Goal: Transaction & Acquisition: Purchase product/service

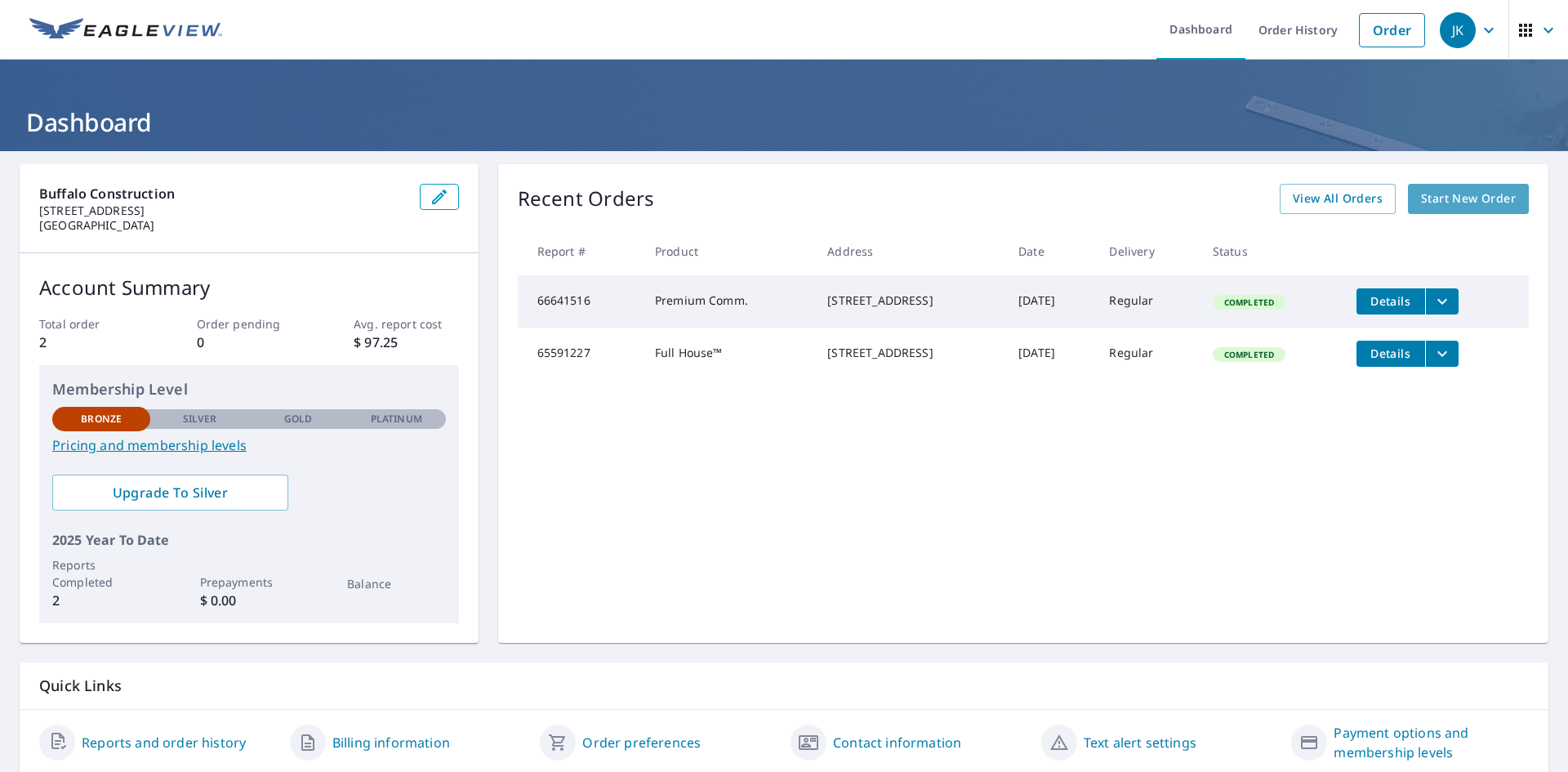
click at [1469, 196] on span "Start New Order" at bounding box center [1469, 199] width 95 height 21
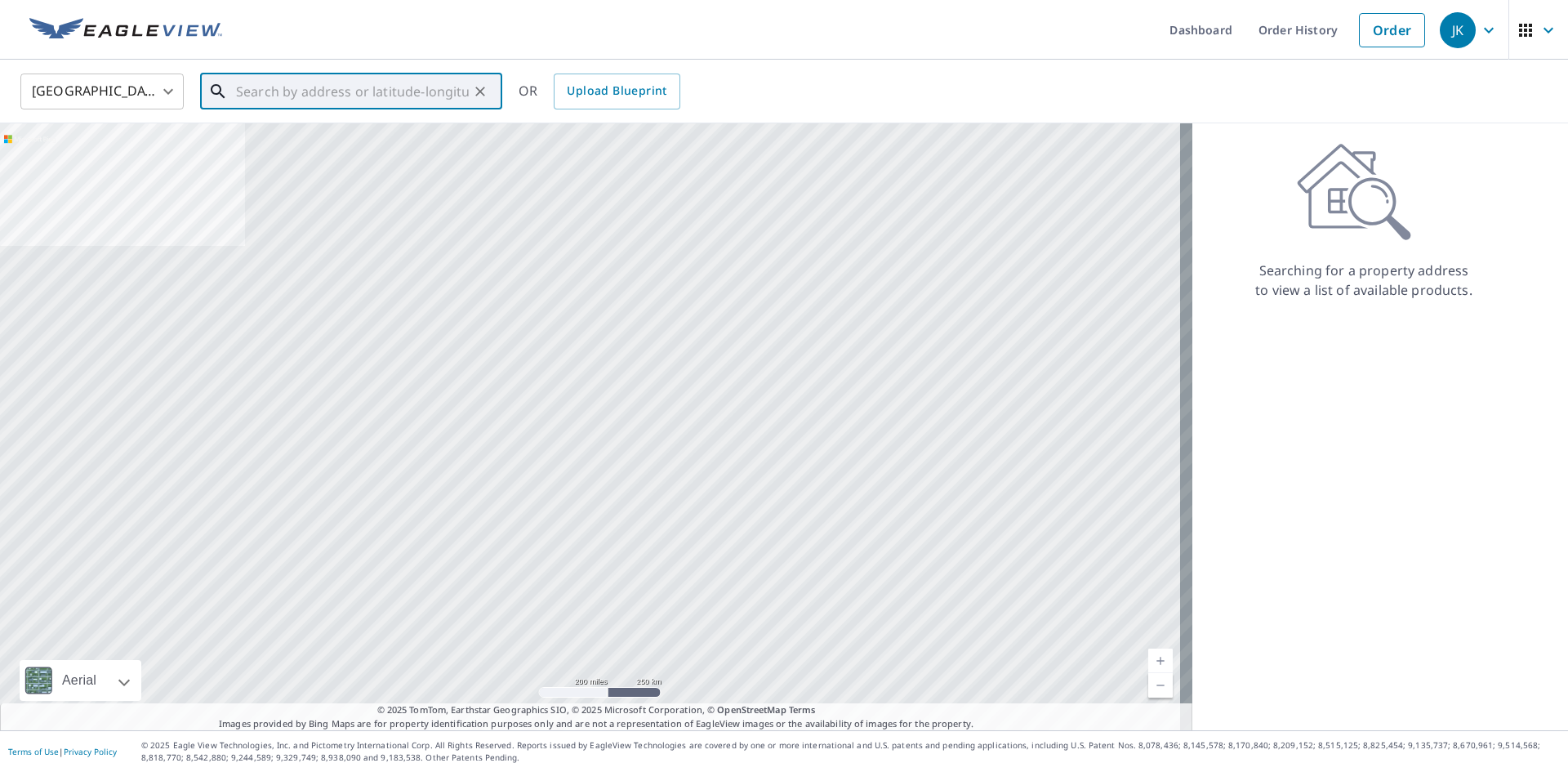
click at [292, 88] on input "text" at bounding box center [352, 91] width 233 height 45
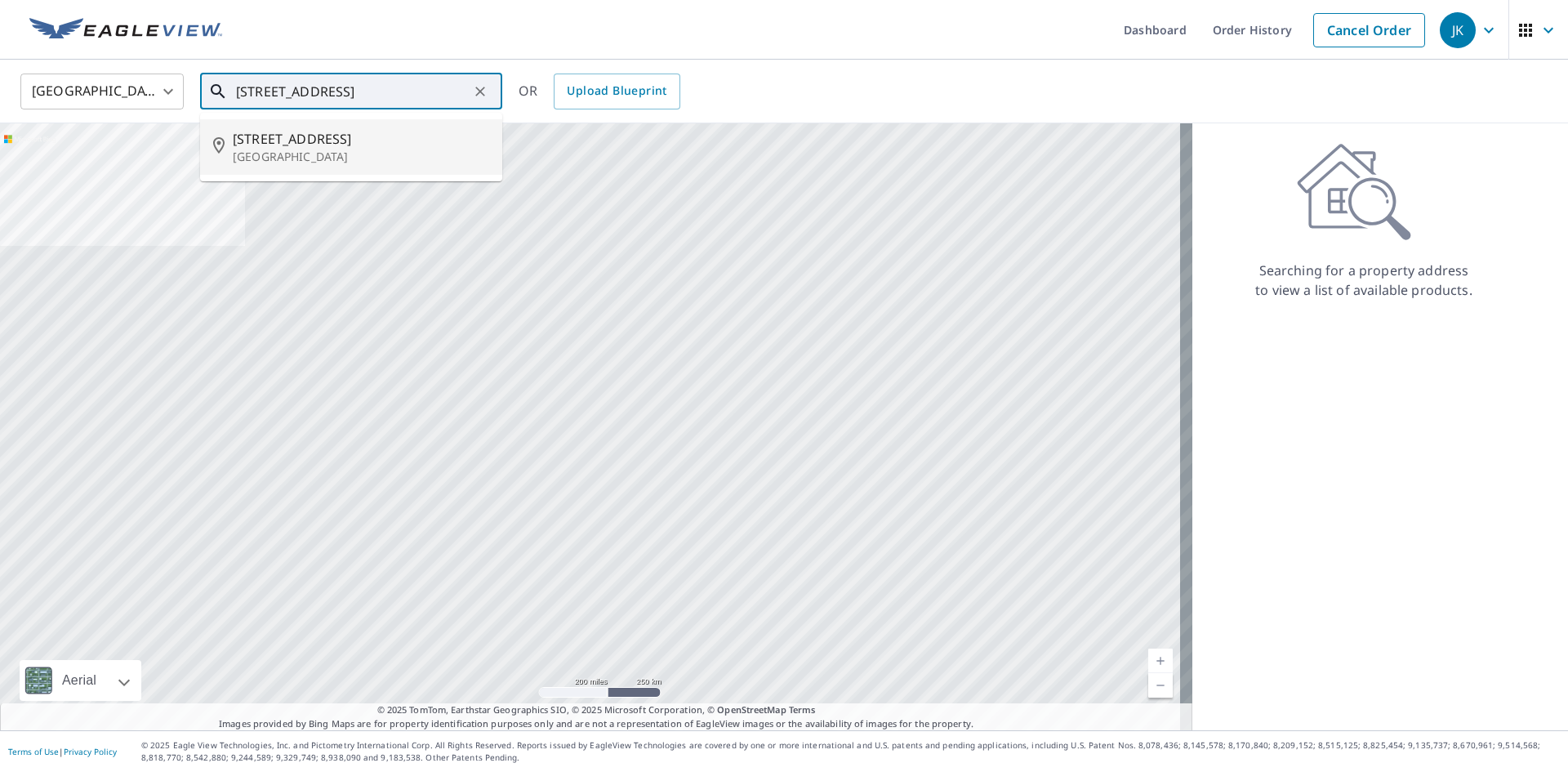
click at [268, 157] on p "[GEOGRAPHIC_DATA]" at bounding box center [361, 156] width 256 height 16
type input "[STREET_ADDRESS]"
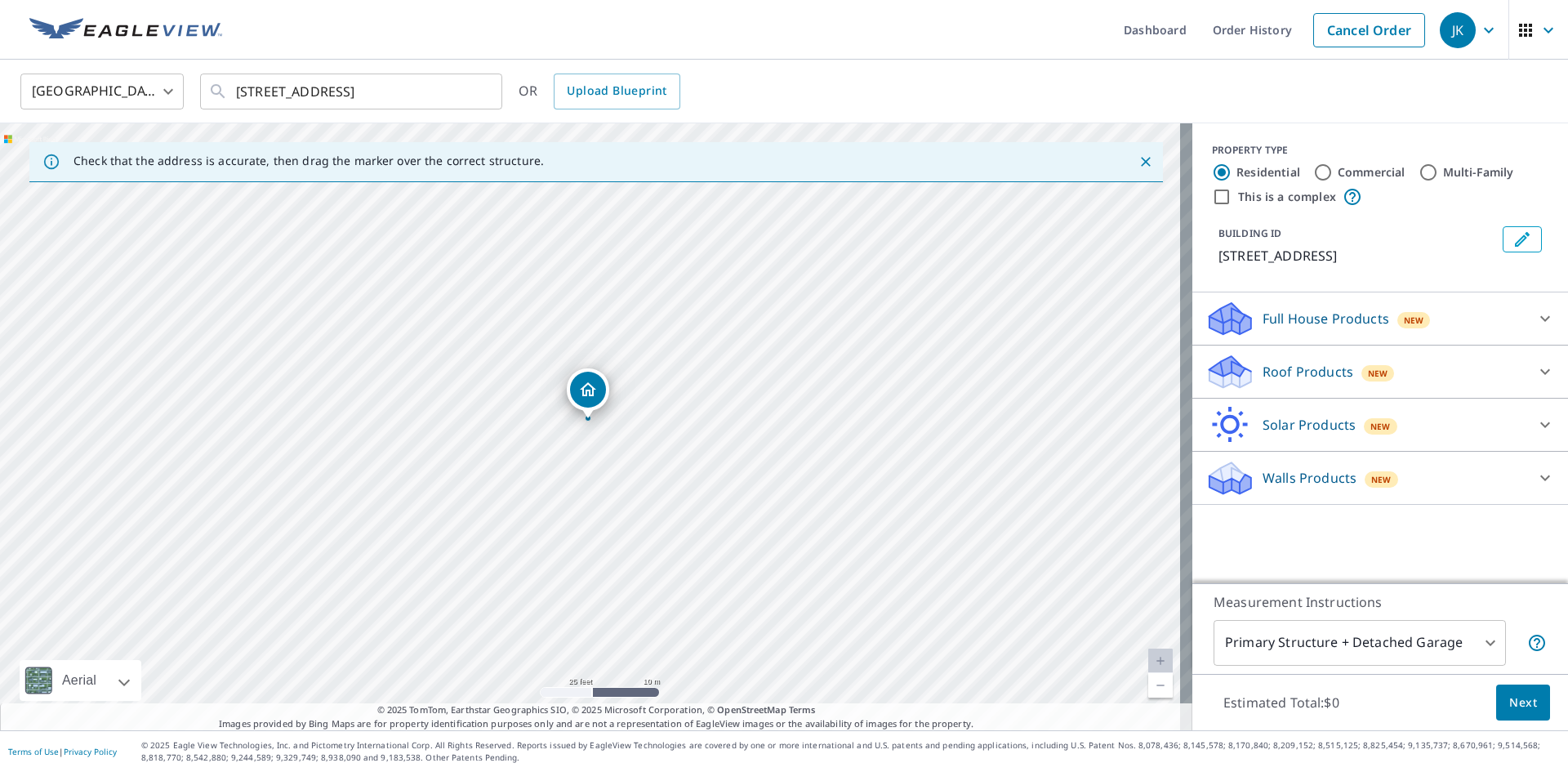
click at [1319, 479] on p "Walls Products" at bounding box center [1310, 478] width 94 height 20
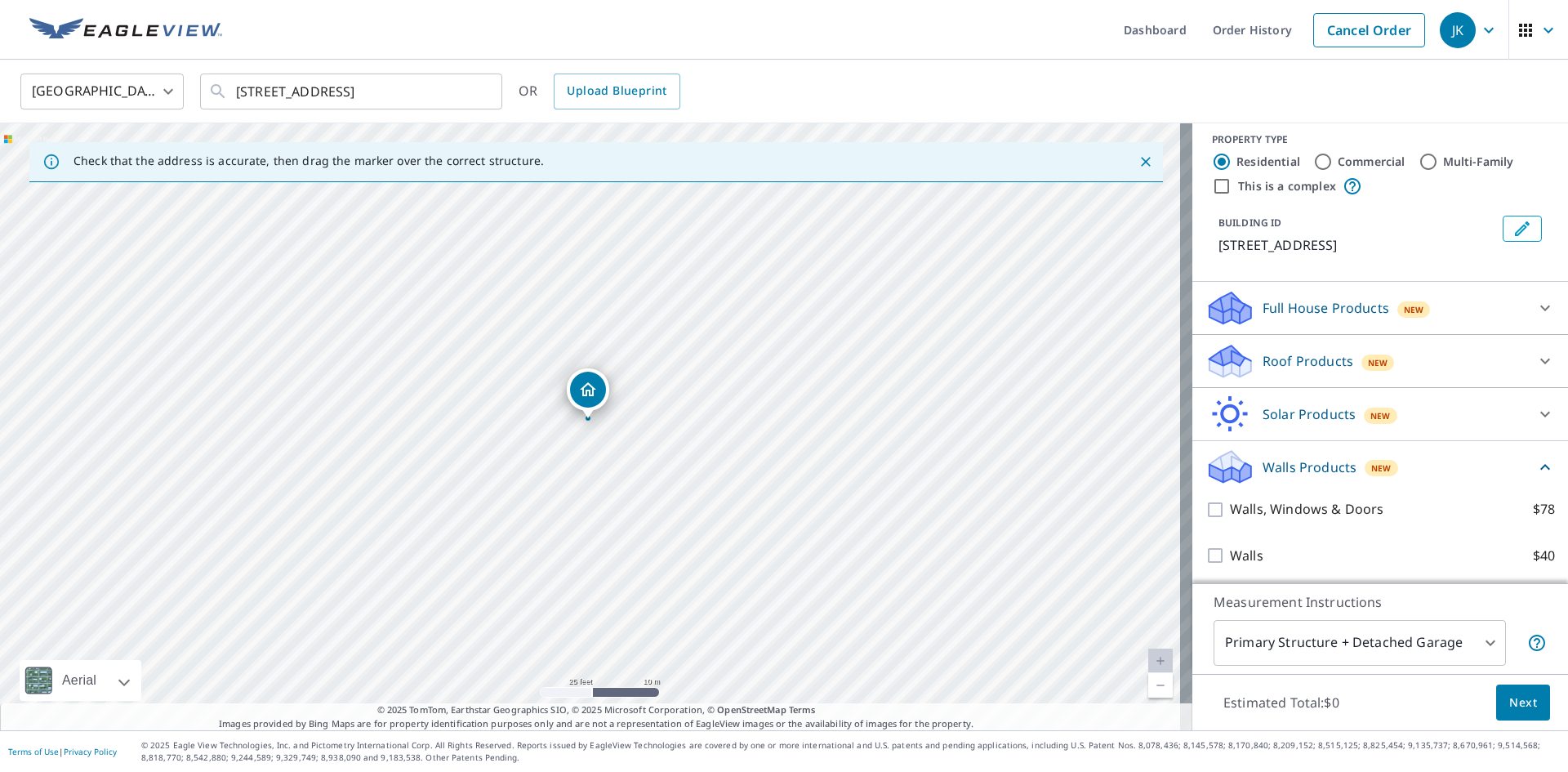
scroll to position [13, 0]
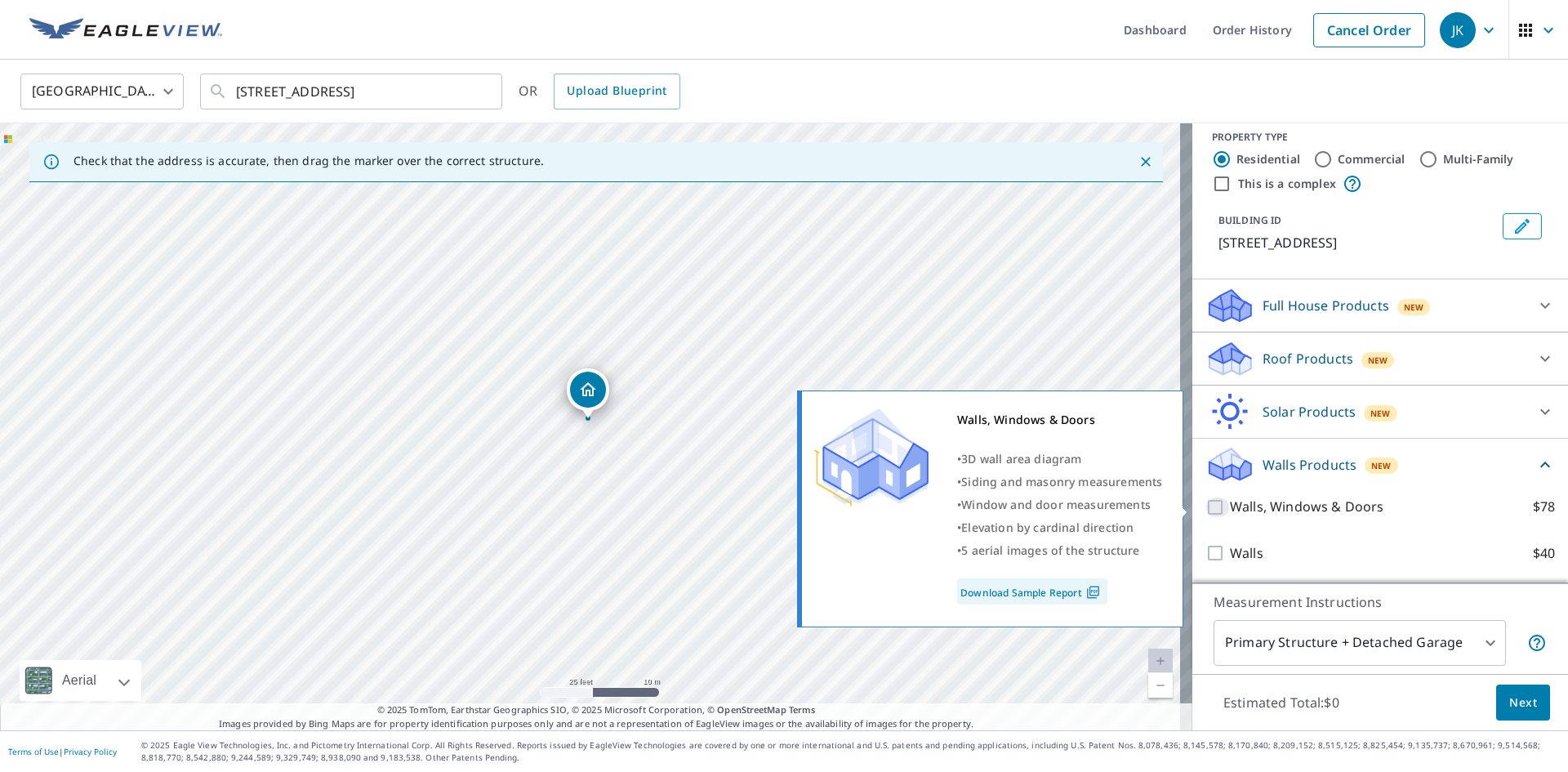
click at [1205, 507] on input "Walls, Windows & Doors $78" at bounding box center [1217, 507] width 25 height 20
checkbox input "true"
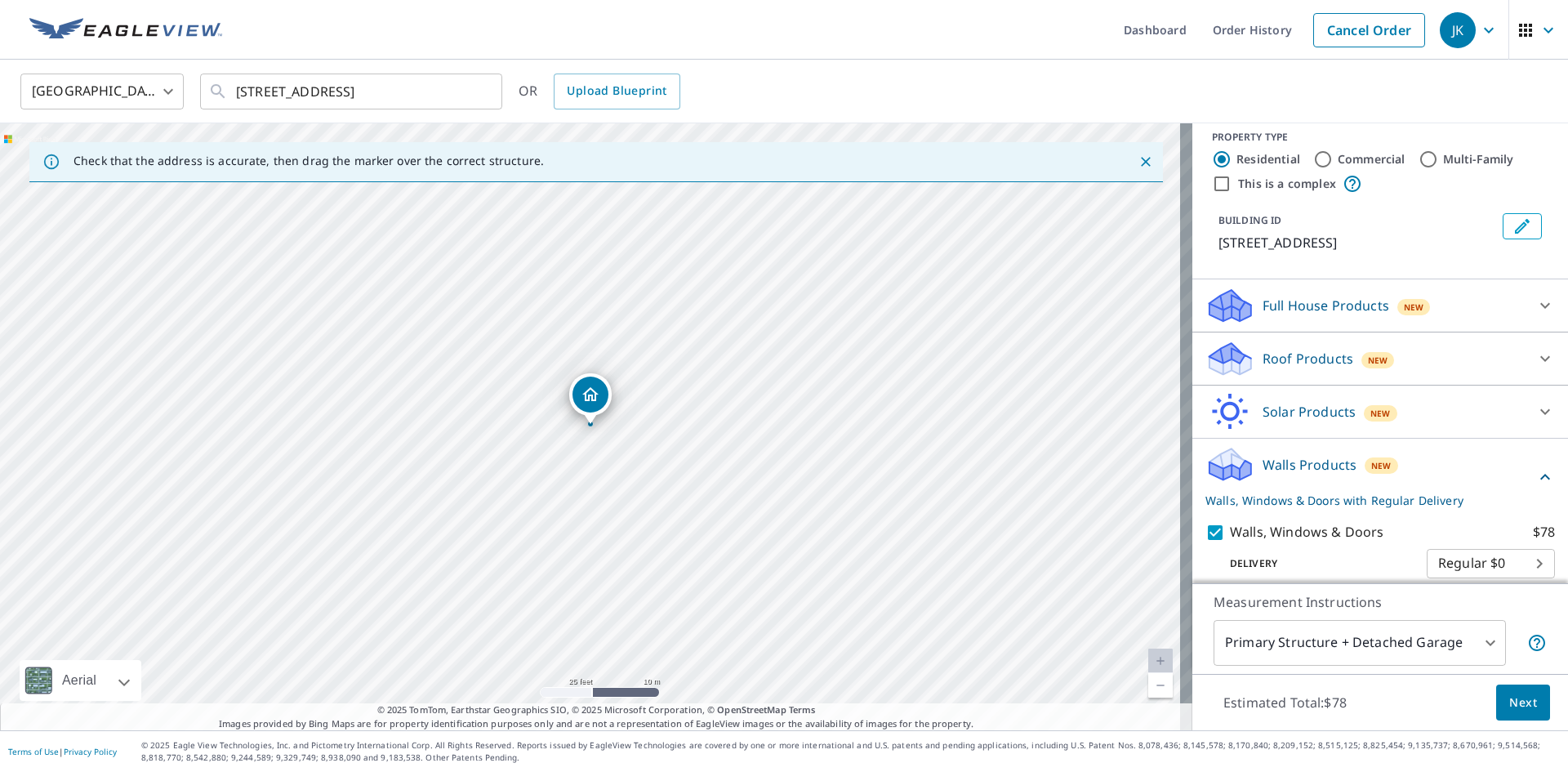
click at [1510, 703] on span "Next" at bounding box center [1523, 703] width 27 height 21
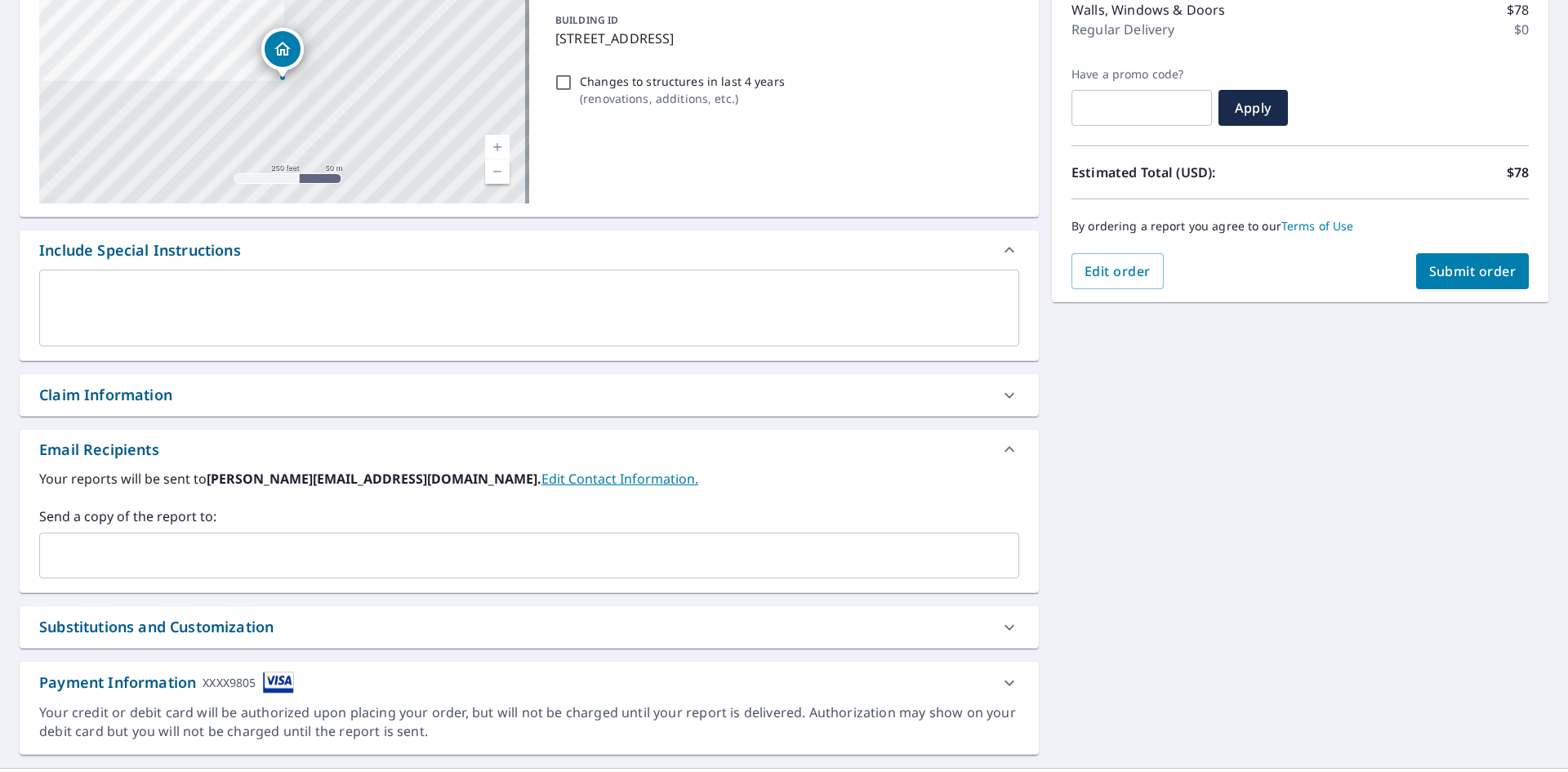
scroll to position [256, 0]
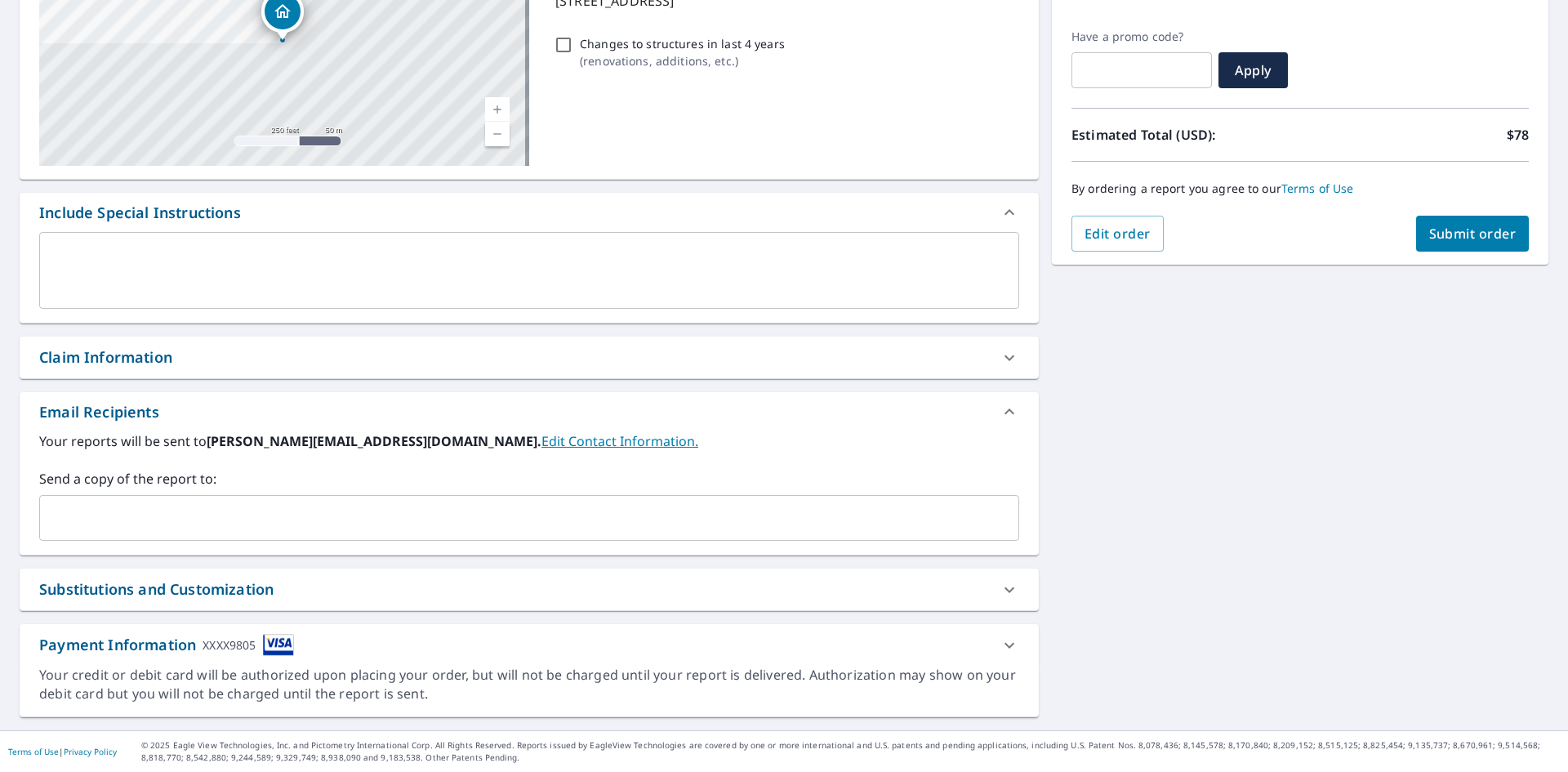
click at [1005, 647] on icon at bounding box center [1009, 645] width 9 height 6
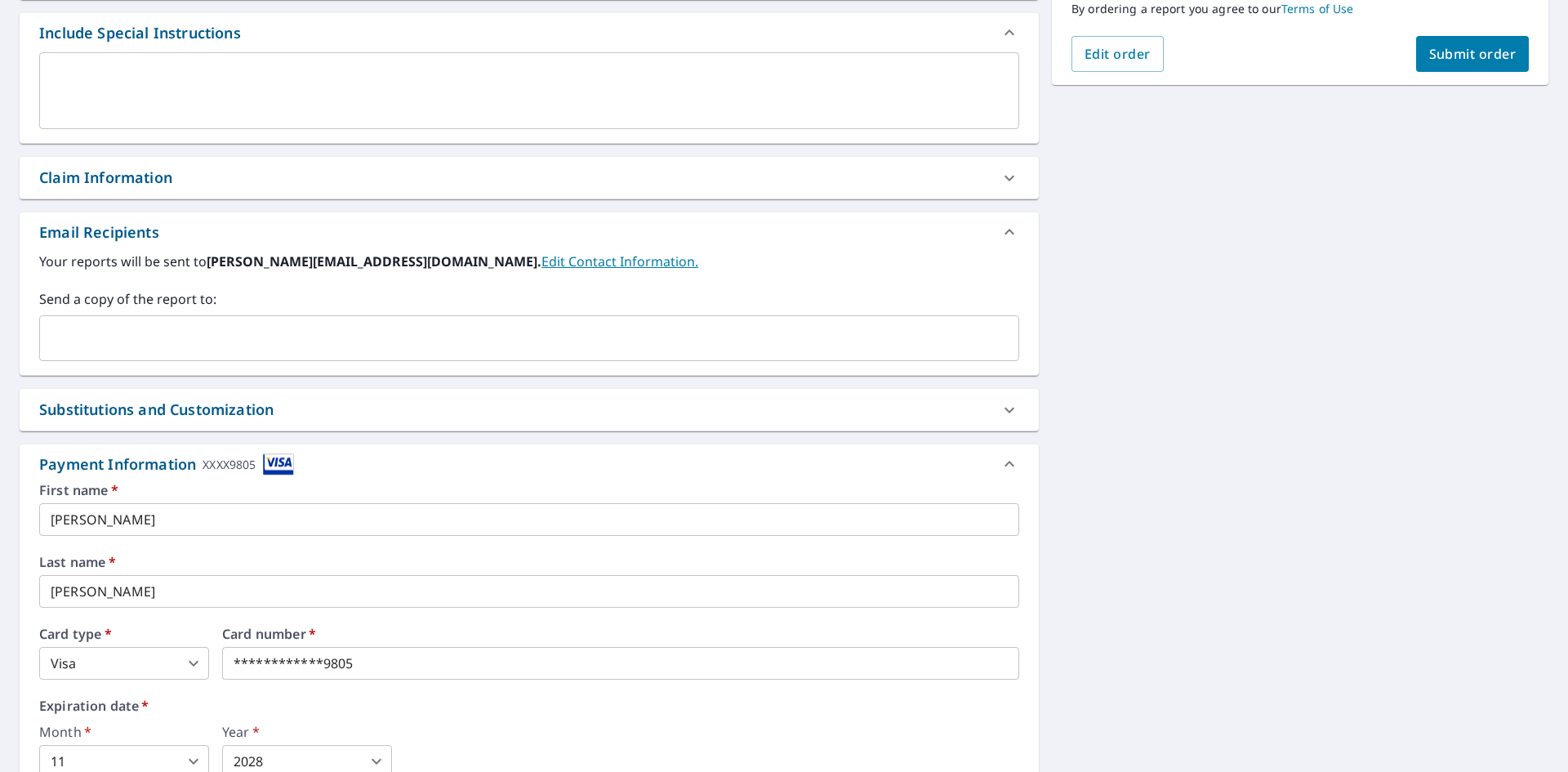
scroll to position [616, 0]
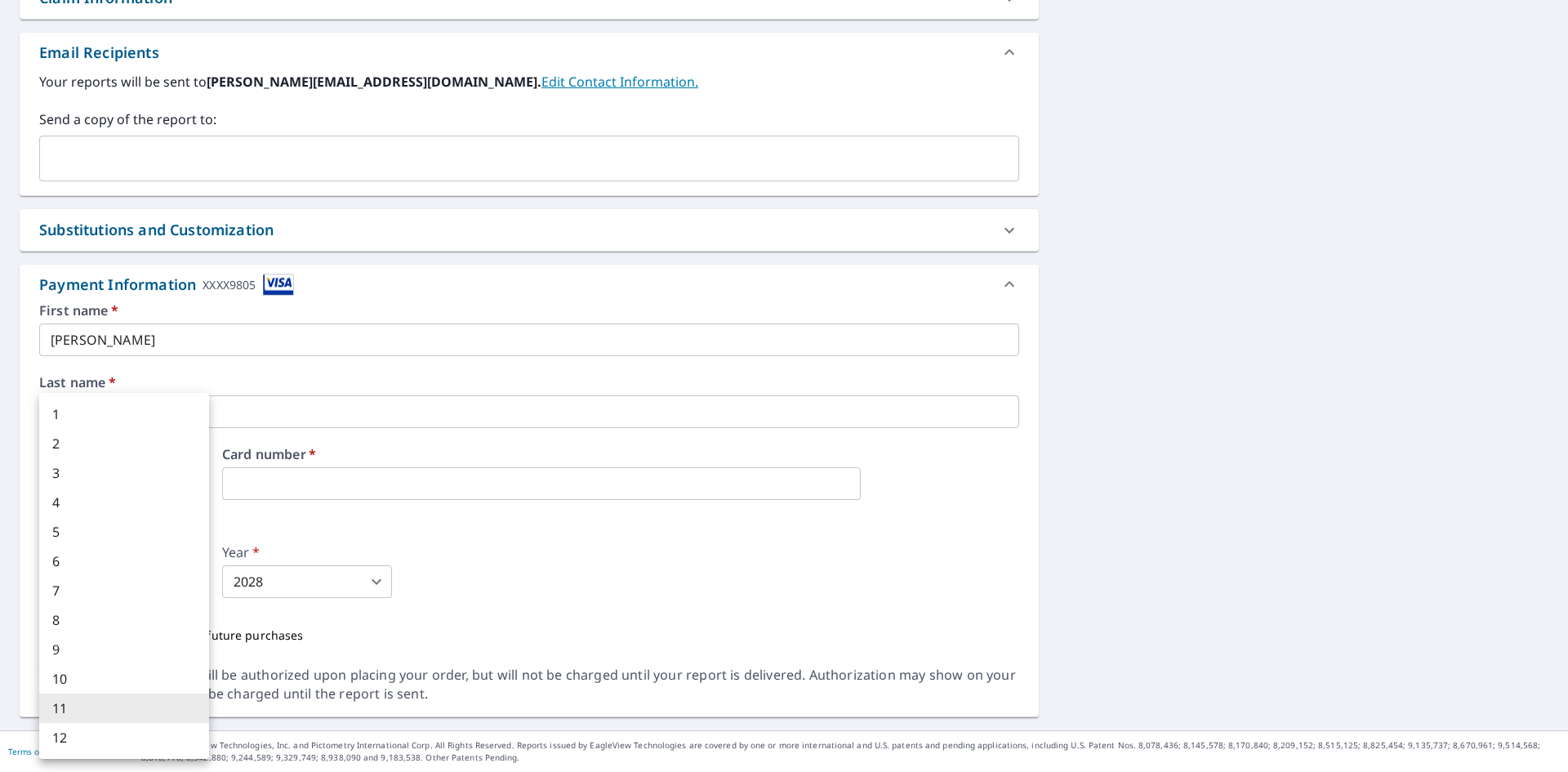
click at [154, 586] on body "JK JK Dashboard Order History Cancel Order JK Dashboard / Finalize Order Finali…" at bounding box center [784, 386] width 1568 height 772
click at [118, 673] on li "10" at bounding box center [124, 679] width 170 height 29
type input "10"
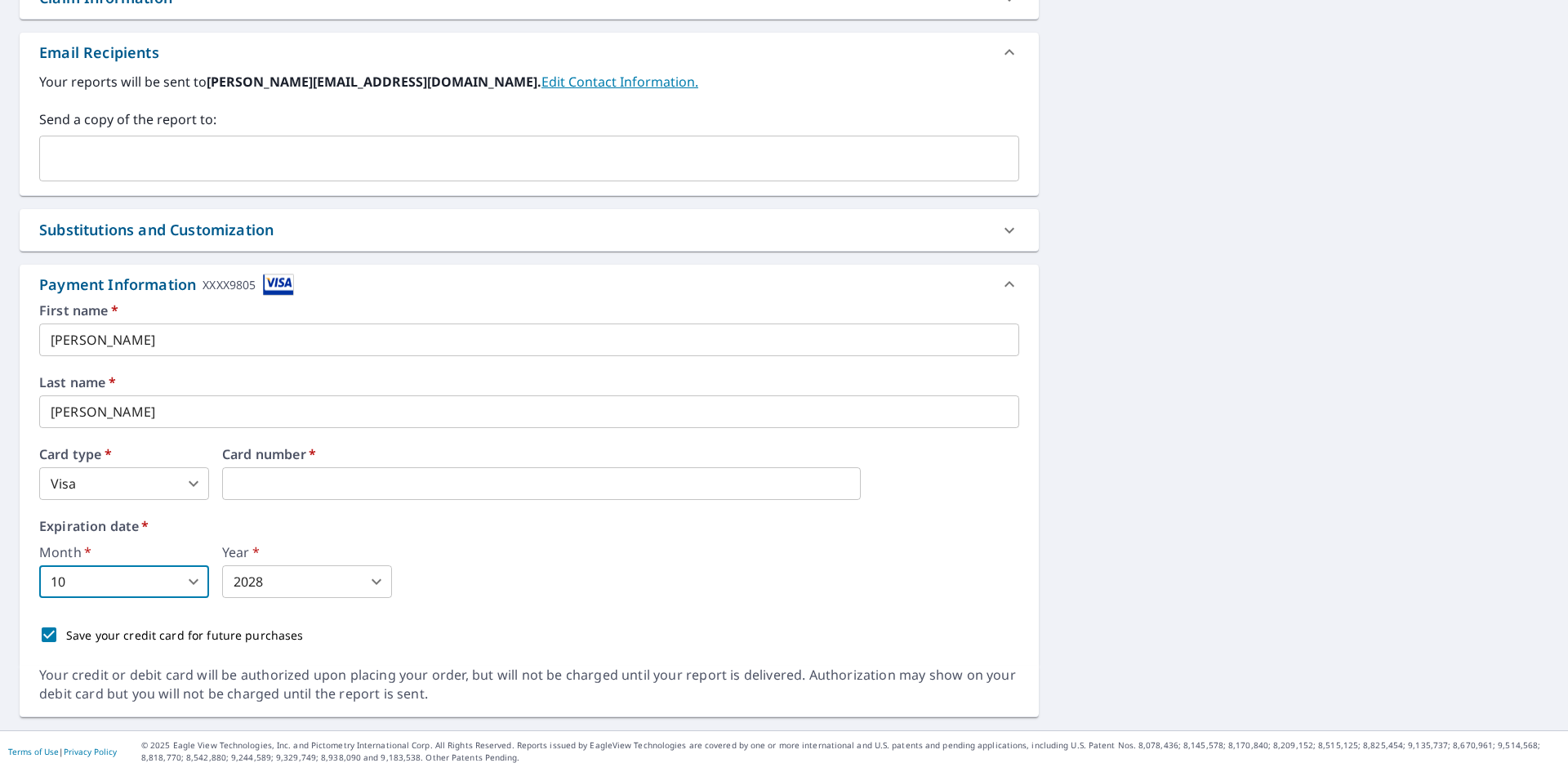
click at [273, 582] on body "JK JK Dashboard Order History Cancel Order JK Dashboard / Finalize Order Finali…" at bounding box center [784, 386] width 1568 height 772
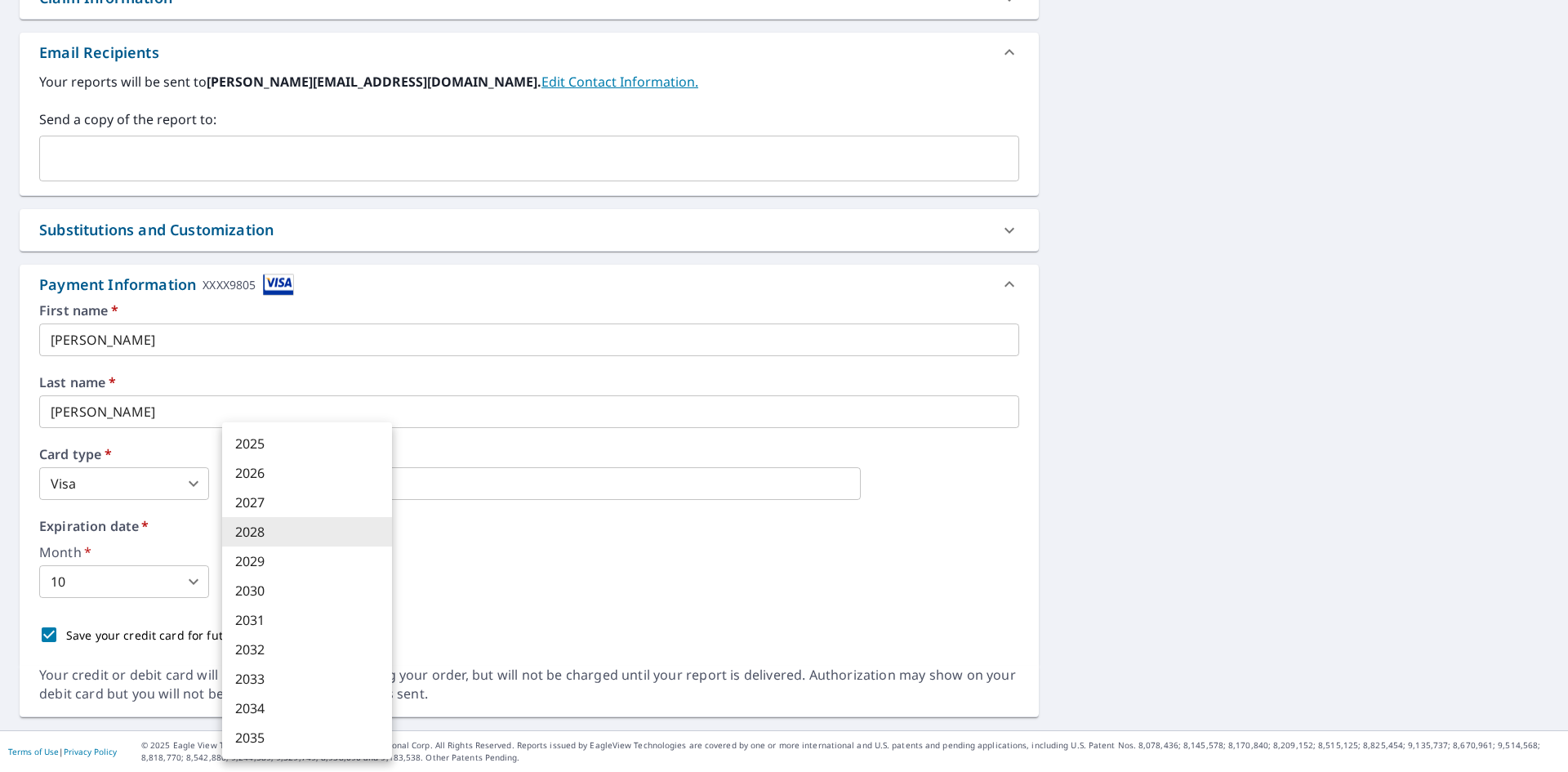
click at [292, 437] on li "2025" at bounding box center [307, 443] width 170 height 29
type input "2025"
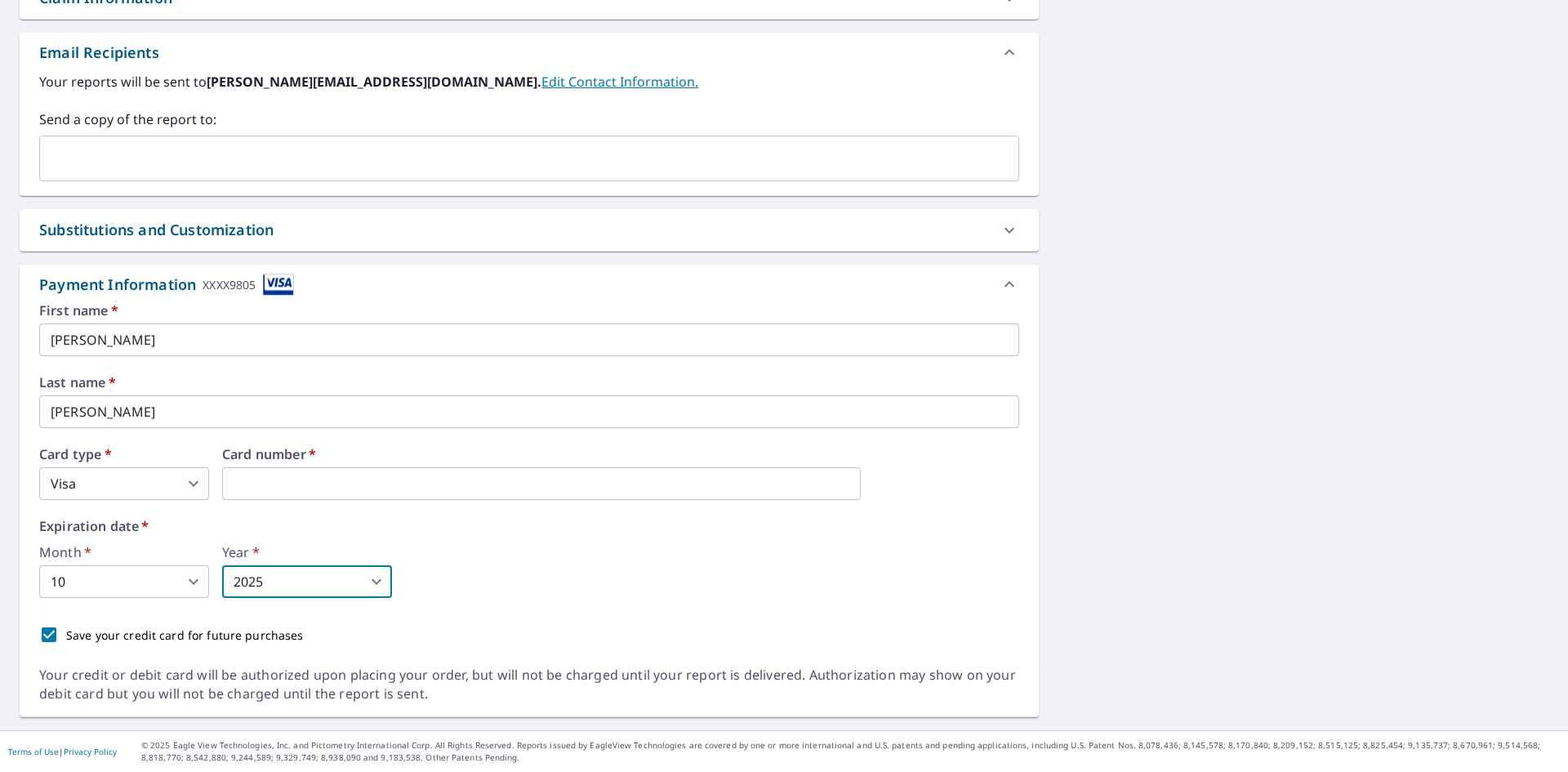
click at [877, 530] on label "Expiration date   *" at bounding box center [529, 526] width 980 height 13
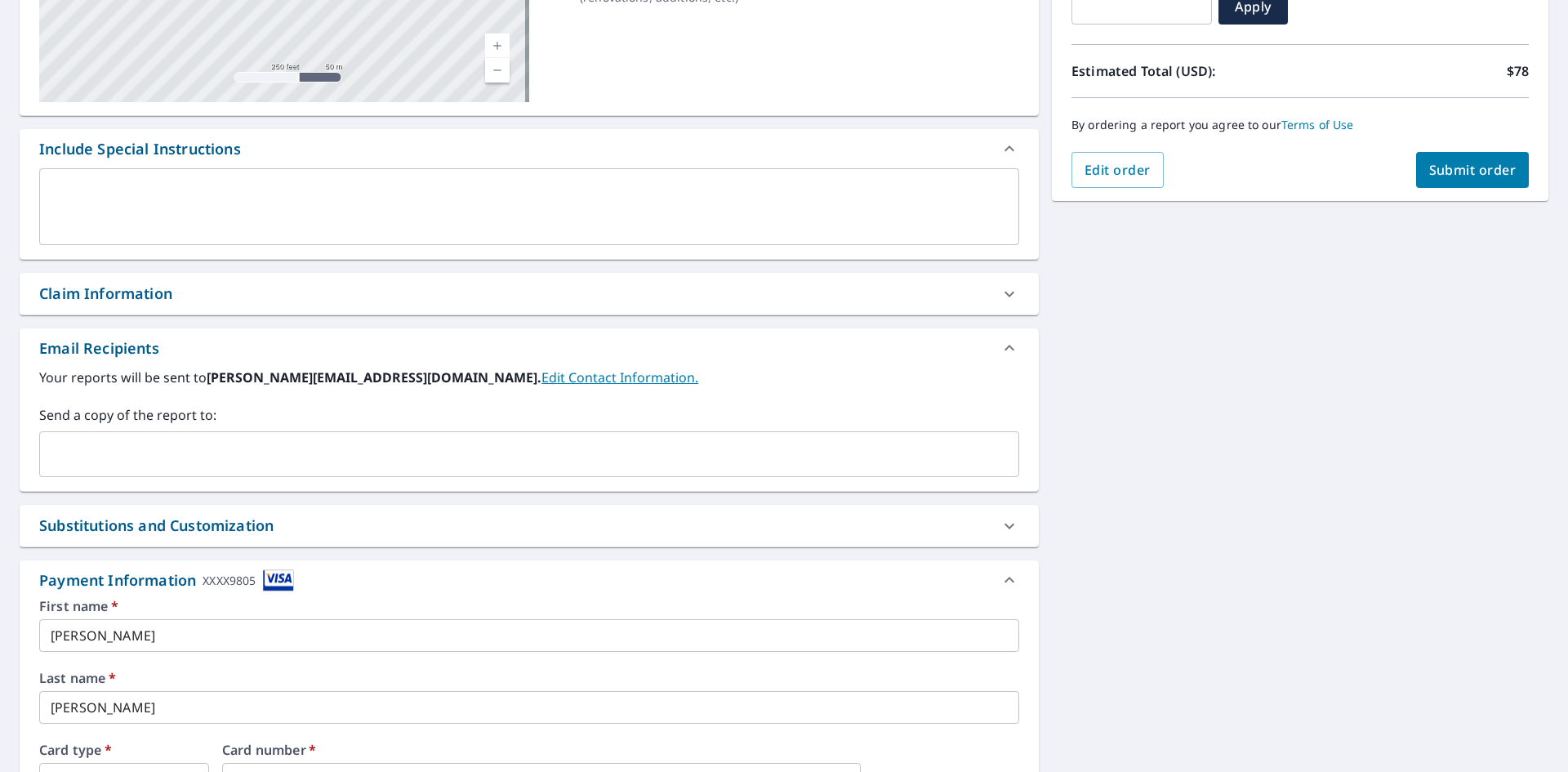
scroll to position [126, 0]
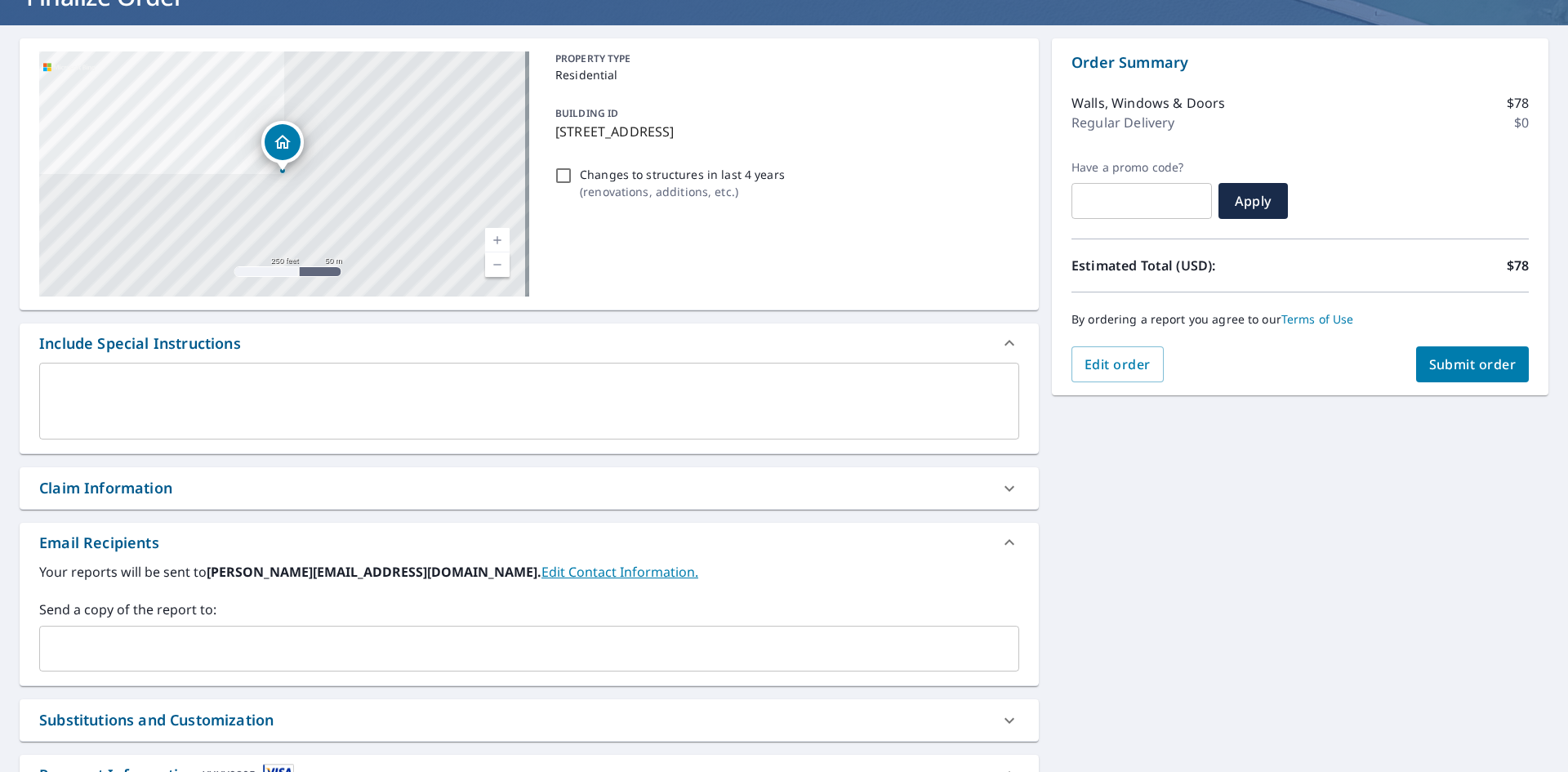
click at [1448, 369] on span "Submit order" at bounding box center [1473, 364] width 87 height 18
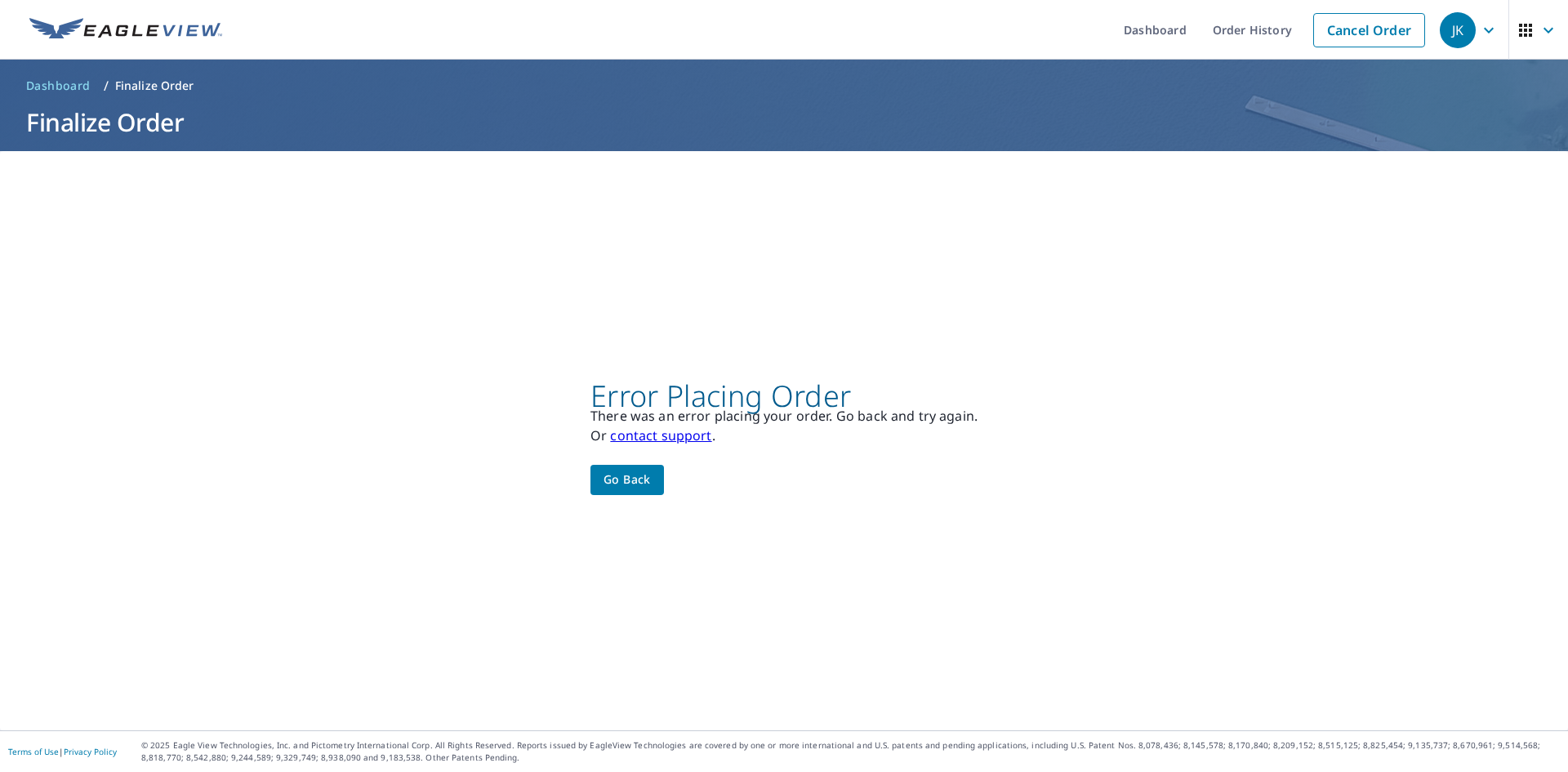
scroll to position [0, 0]
click at [631, 474] on span "Go back" at bounding box center [627, 480] width 47 height 21
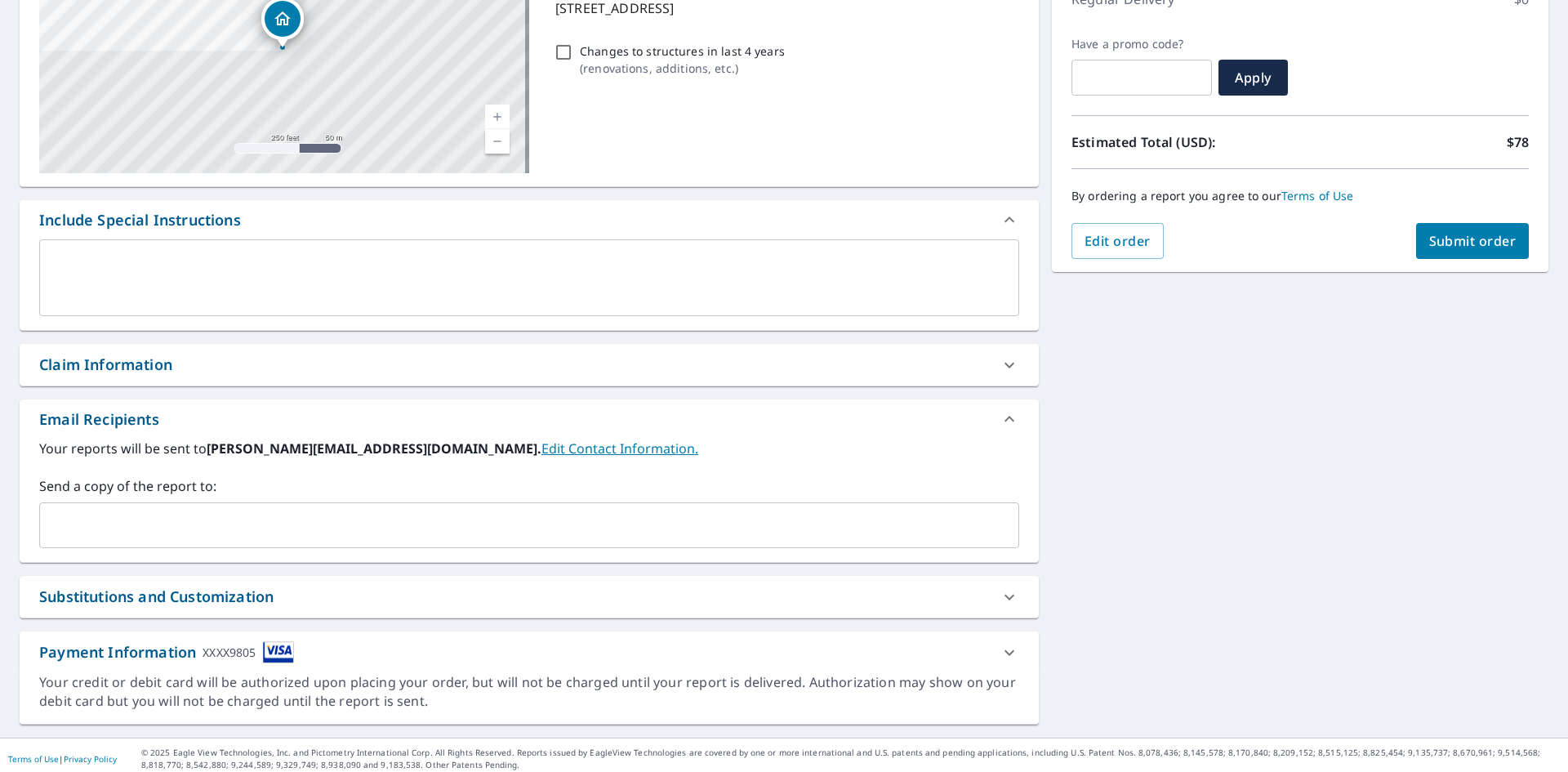
scroll to position [256, 0]
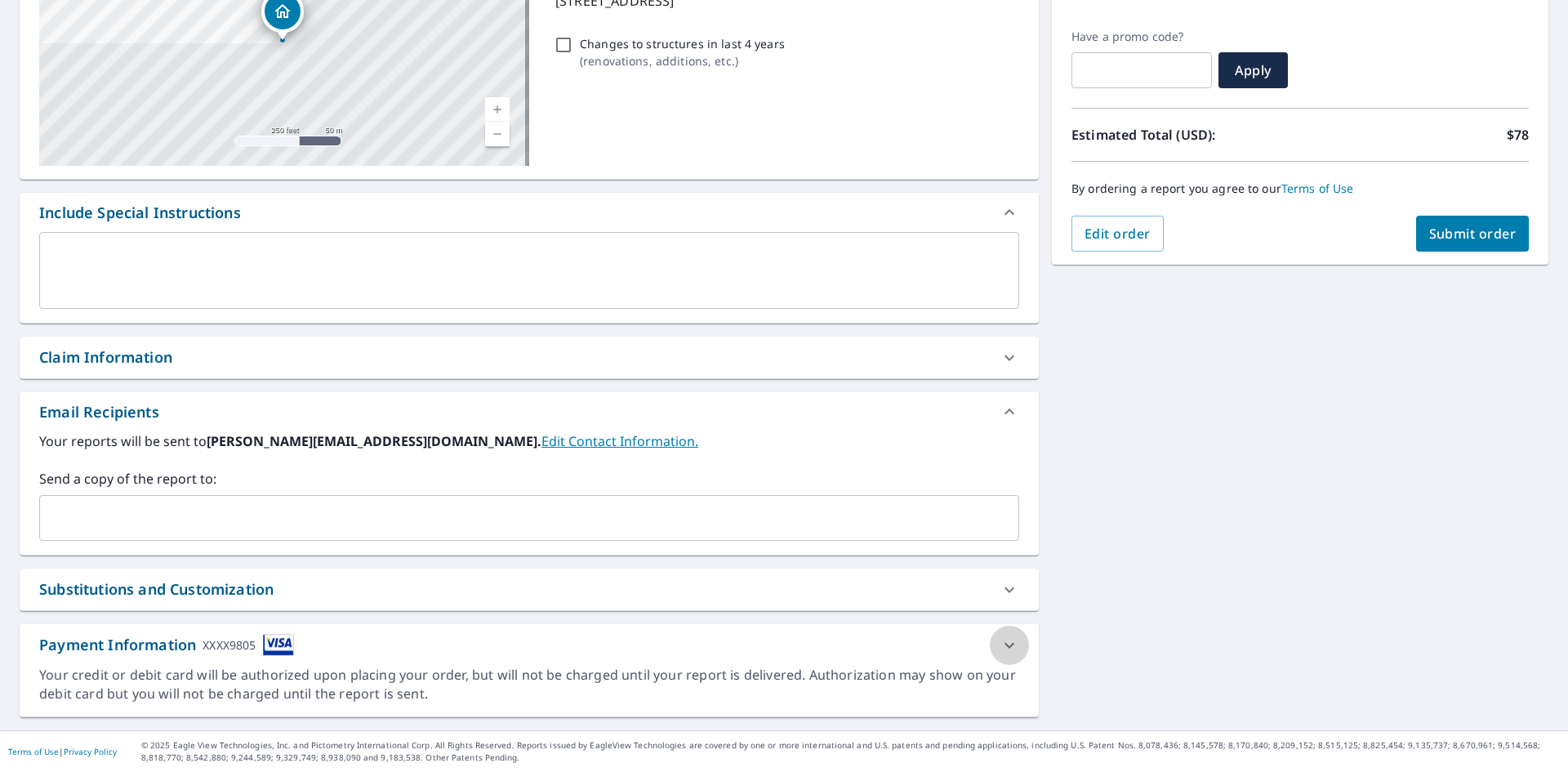
click at [1005, 645] on icon at bounding box center [1009, 645] width 9 height 6
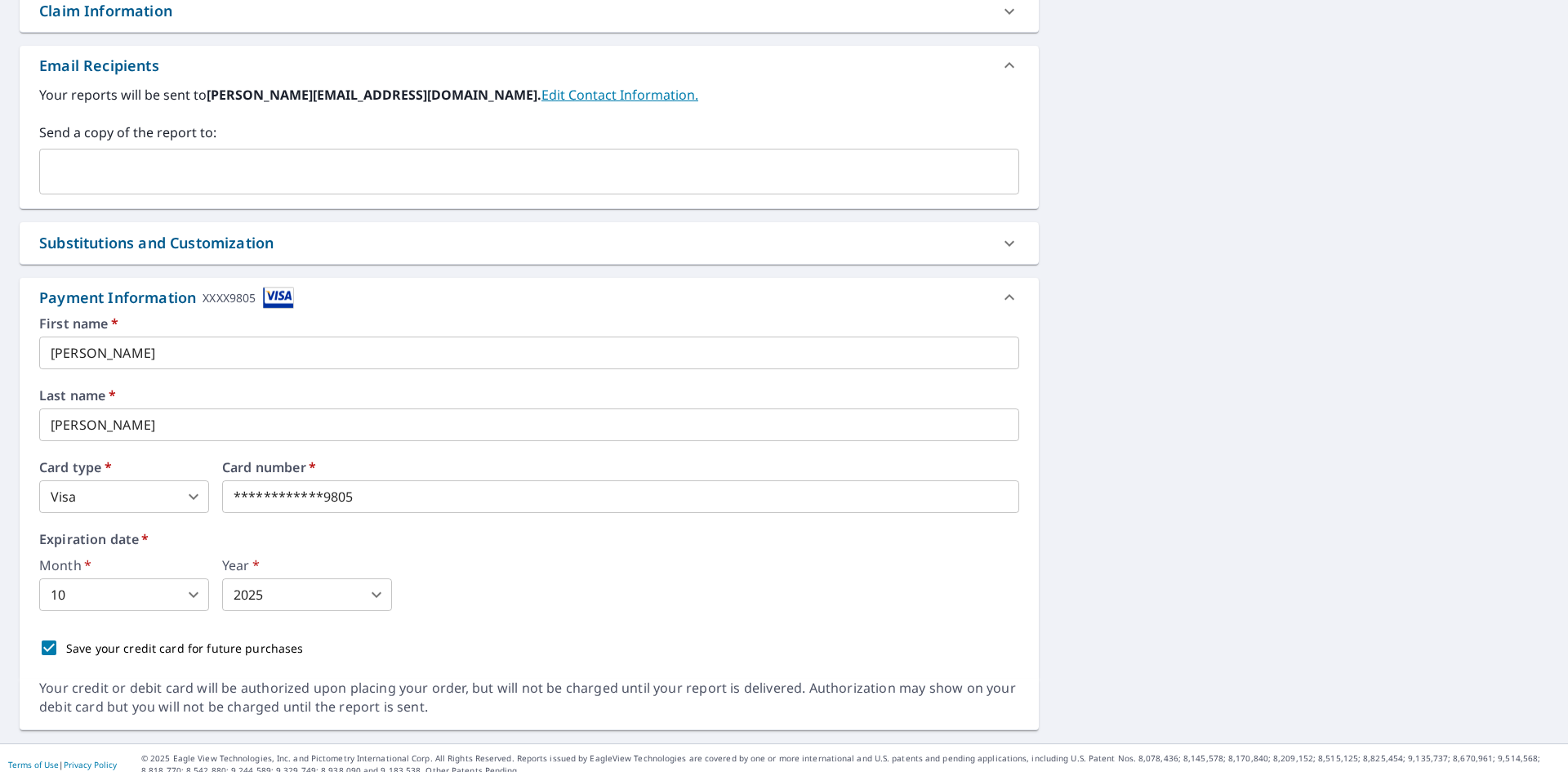
scroll to position [616, 0]
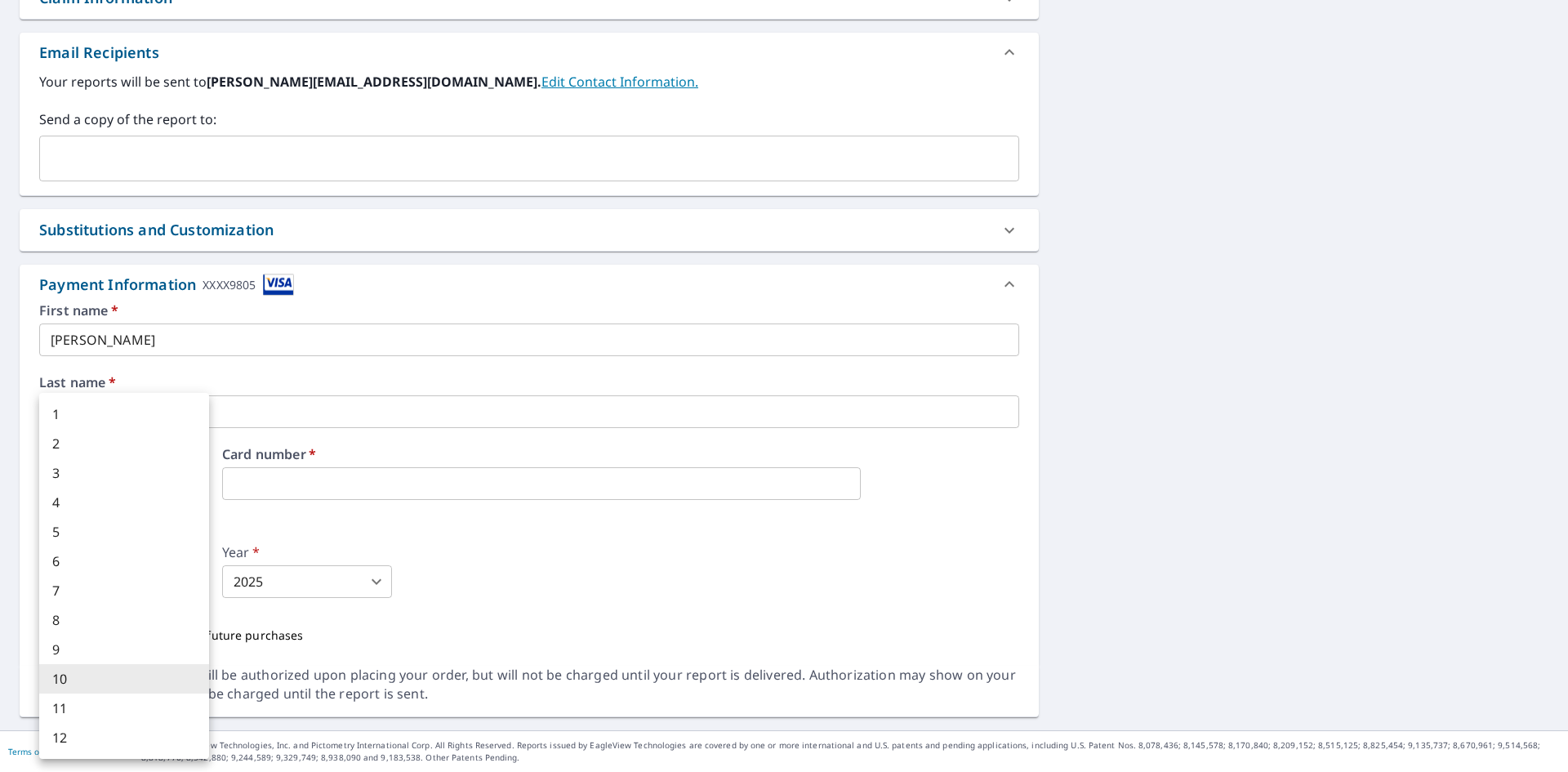
click at [166, 582] on body "JK JK Dashboard Order History Cancel Order JK Dashboard / Finalize Order Finali…" at bounding box center [784, 386] width 1568 height 772
click at [129, 713] on li "11" at bounding box center [124, 709] width 170 height 29
type input "11"
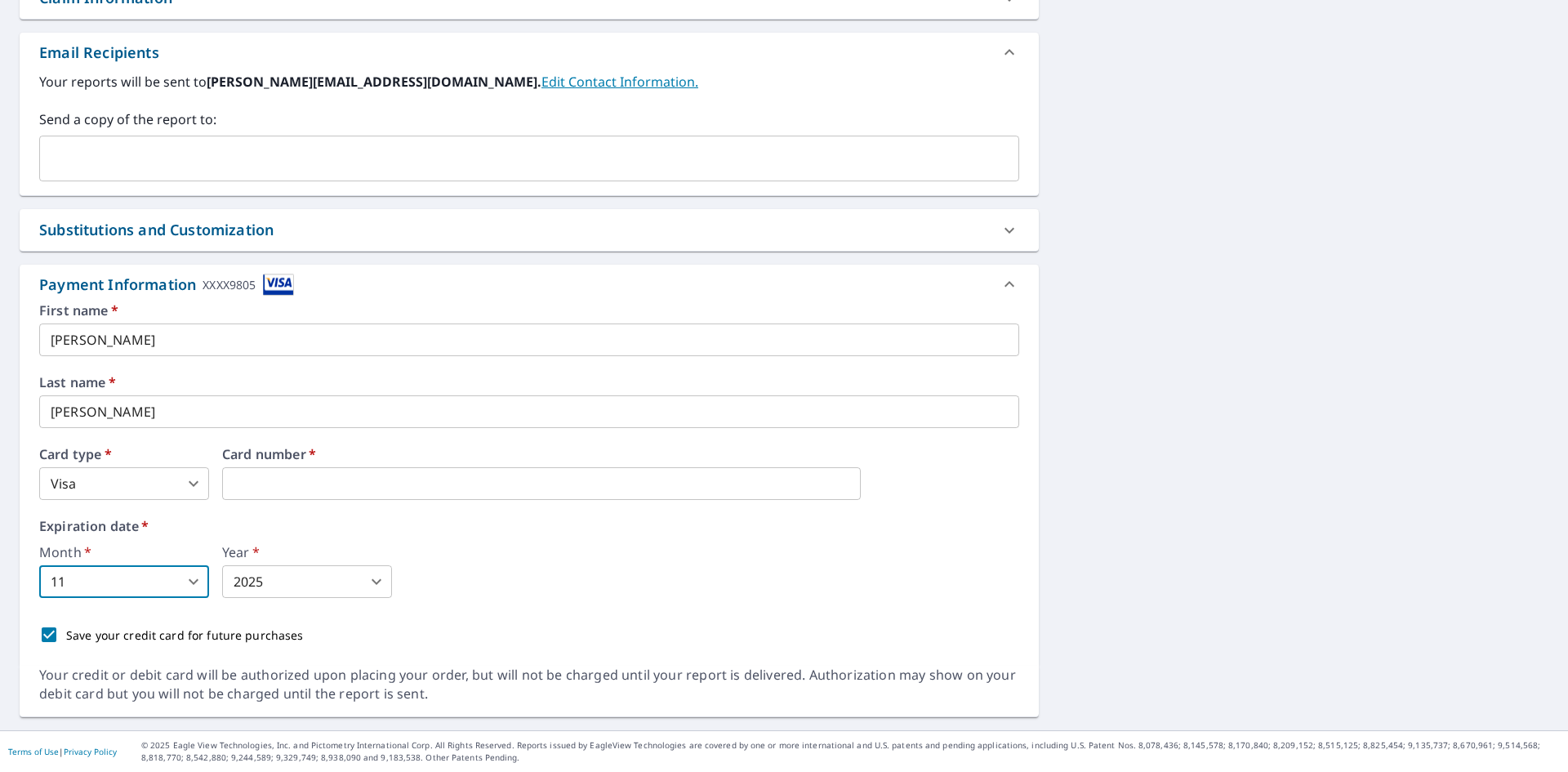
click at [267, 586] on body "JK JK Dashboard Order History Cancel Order JK Dashboard / Finalize Order Finali…" at bounding box center [784, 386] width 1568 height 772
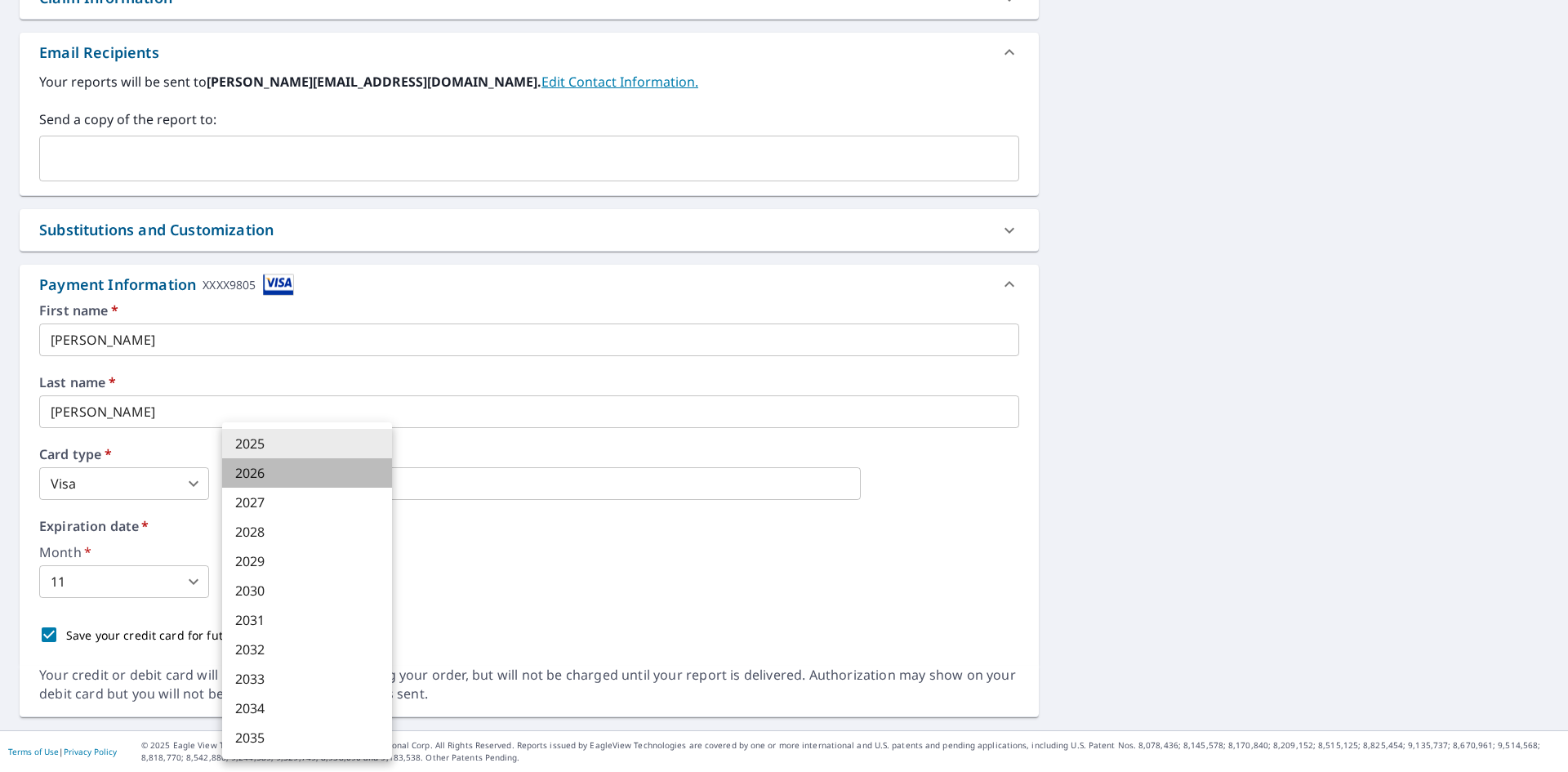
click at [285, 480] on li "2026" at bounding box center [307, 473] width 170 height 29
type input "2026"
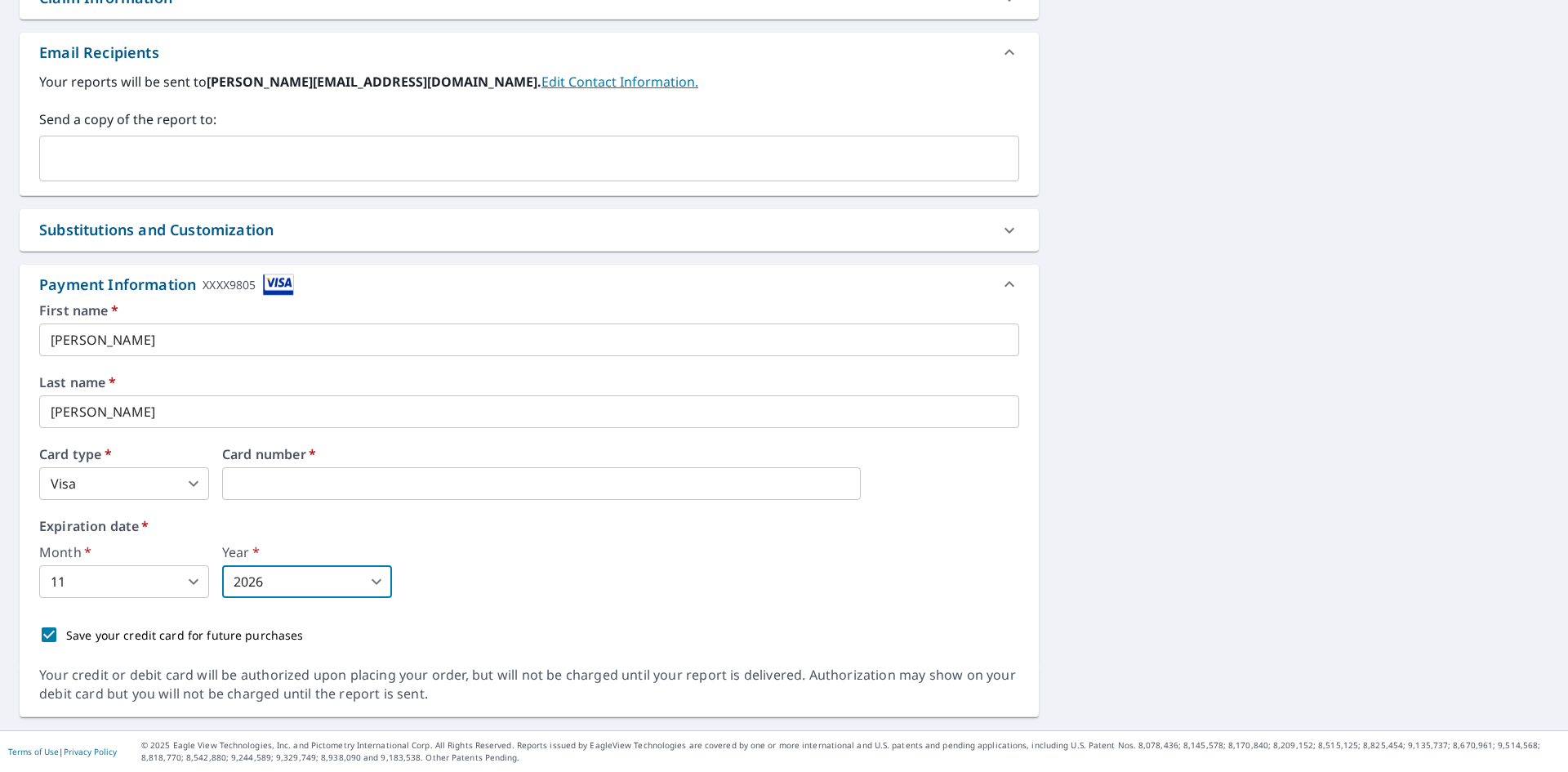
click at [846, 551] on div "Month   * 11 11 ​ Year   * 2026 2026 ​" at bounding box center [529, 571] width 980 height 52
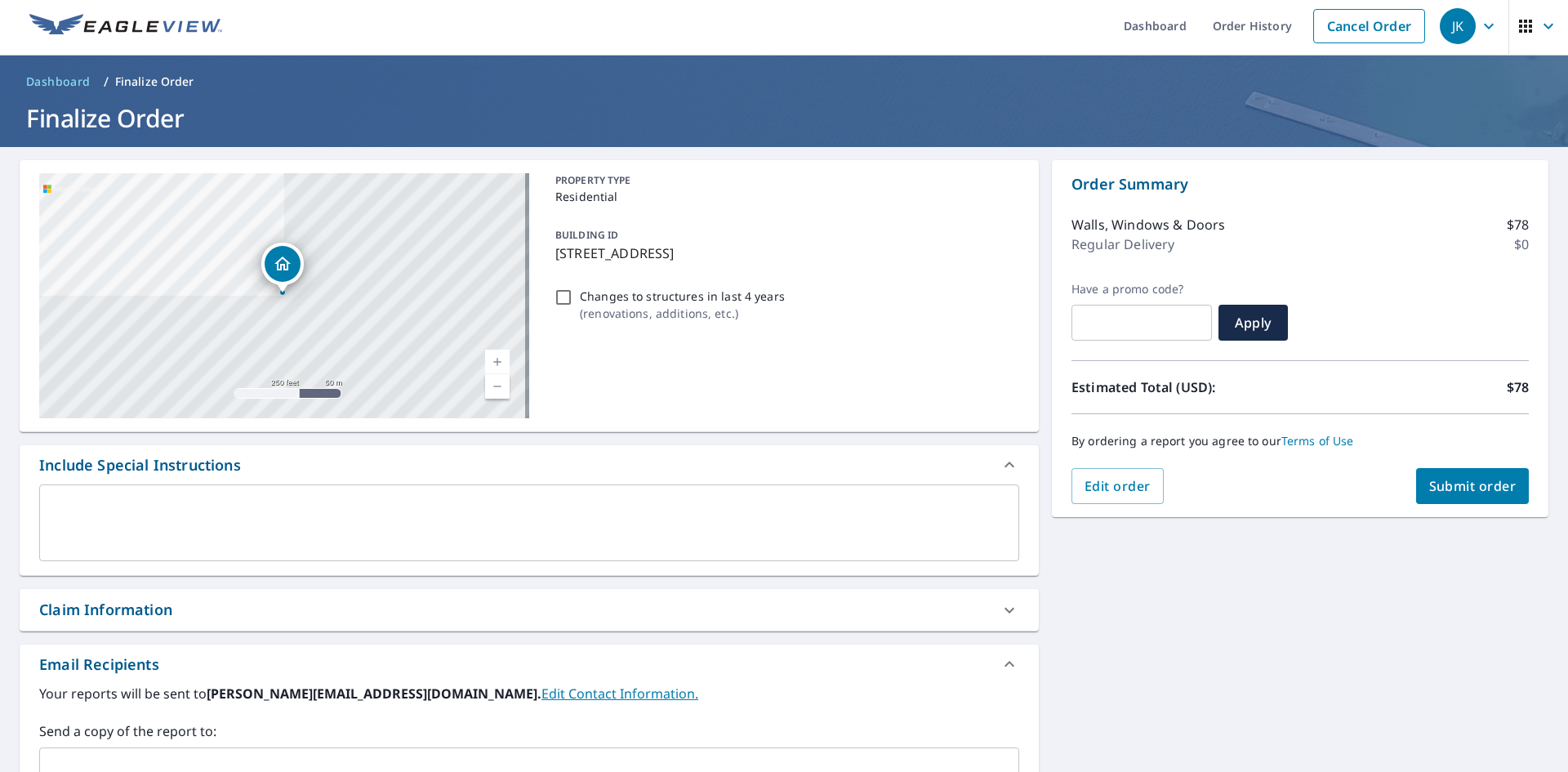
scroll to position [0, 0]
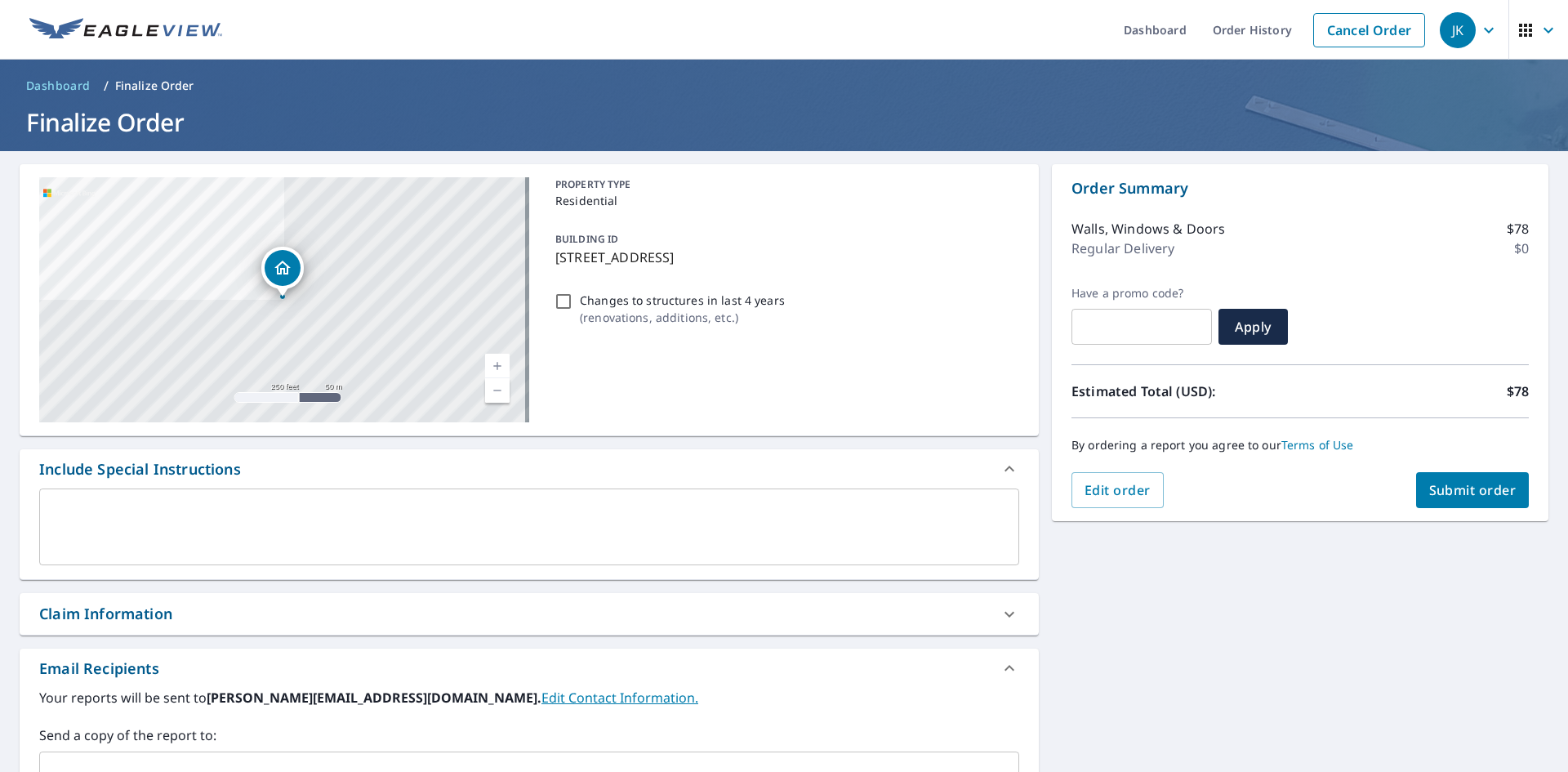
click at [1495, 486] on span "Submit order" at bounding box center [1473, 490] width 87 height 18
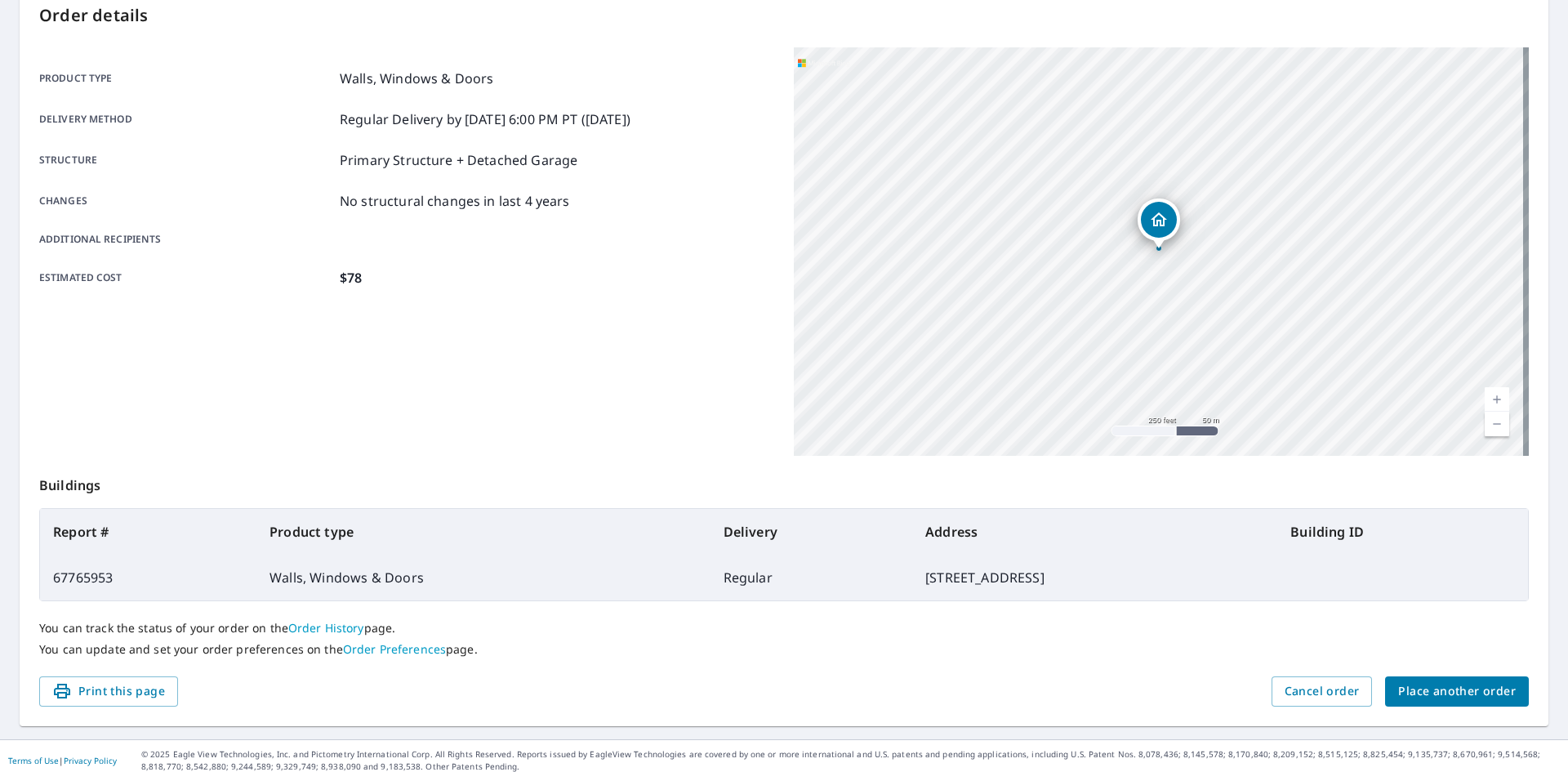
scroll to position [190, 0]
